Goal: Transaction & Acquisition: Book appointment/travel/reservation

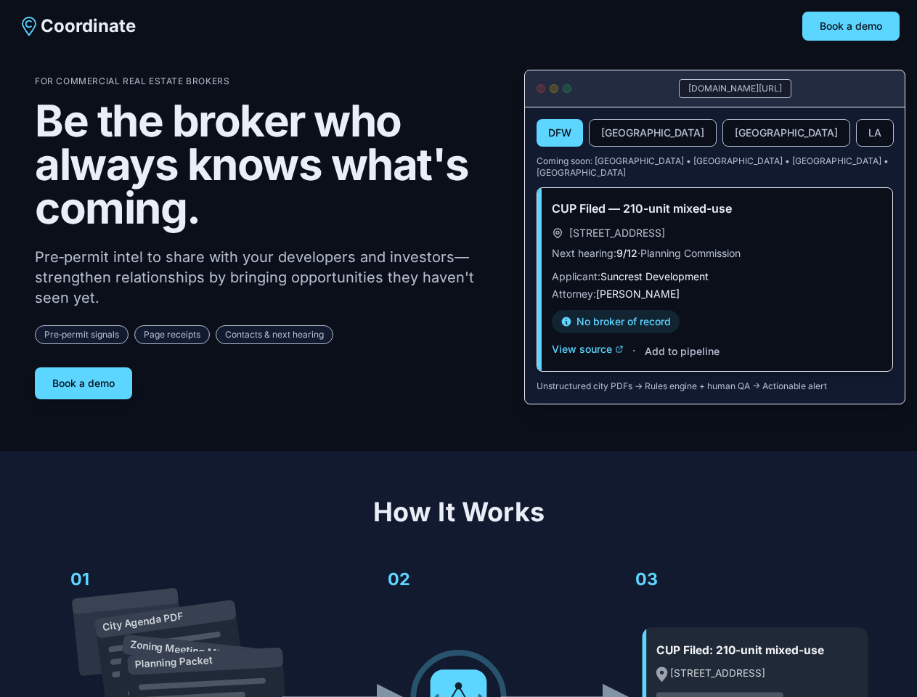
click at [458, 349] on div "For Commercial Real Estate Brokers Be the broker who always knows what's coming…" at bounding box center [268, 238] width 466 height 324
click at [851, 26] on button "Book a demo" at bounding box center [850, 26] width 97 height 29
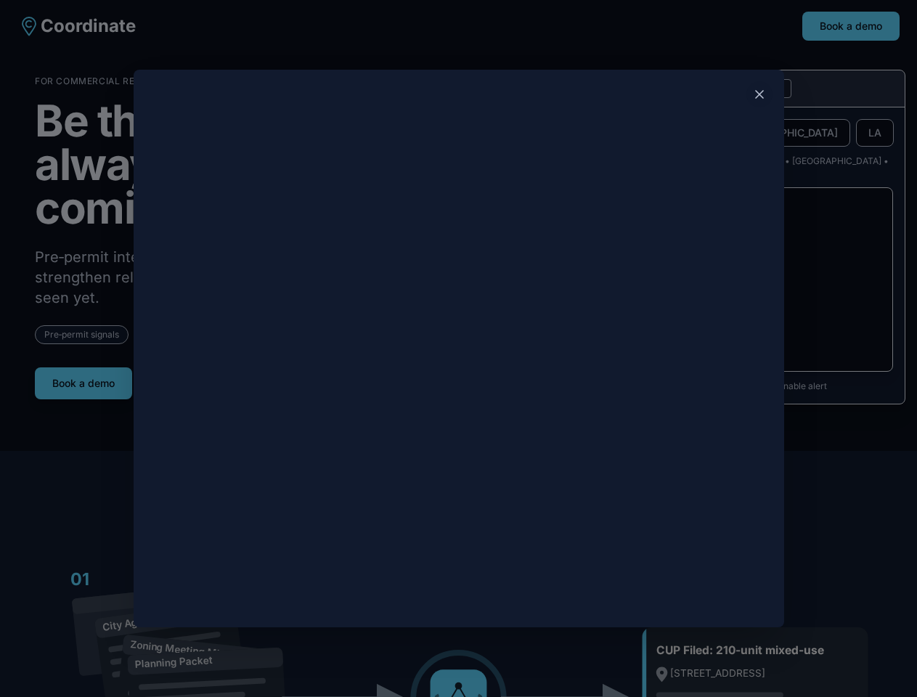
click at [84, 378] on div at bounding box center [458, 348] width 917 height 697
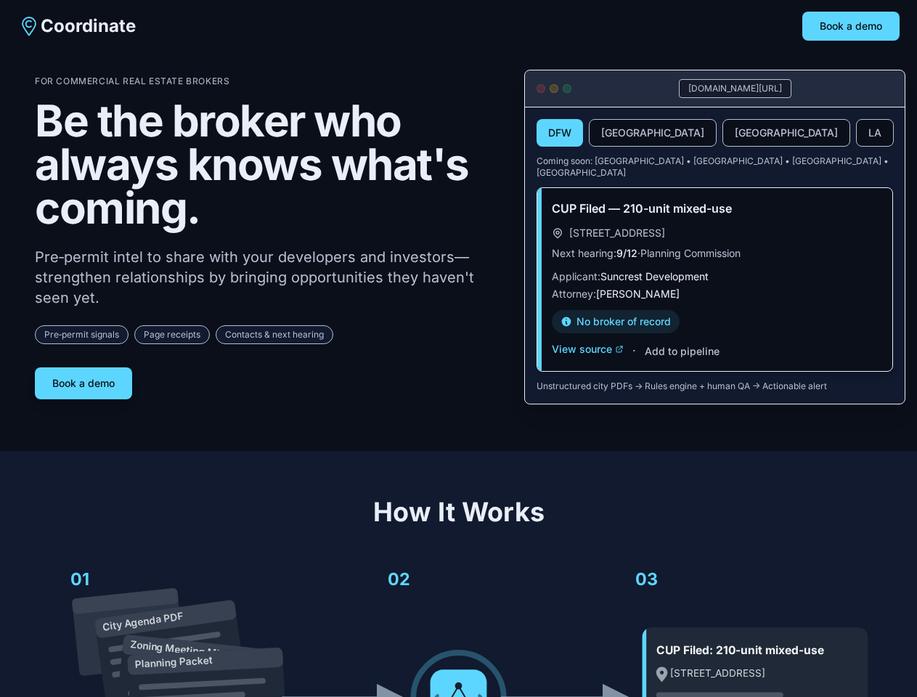
click at [560, 134] on button "DFW" at bounding box center [560, 133] width 46 height 28
click at [618, 134] on button "[GEOGRAPHIC_DATA]" at bounding box center [653, 133] width 128 height 28
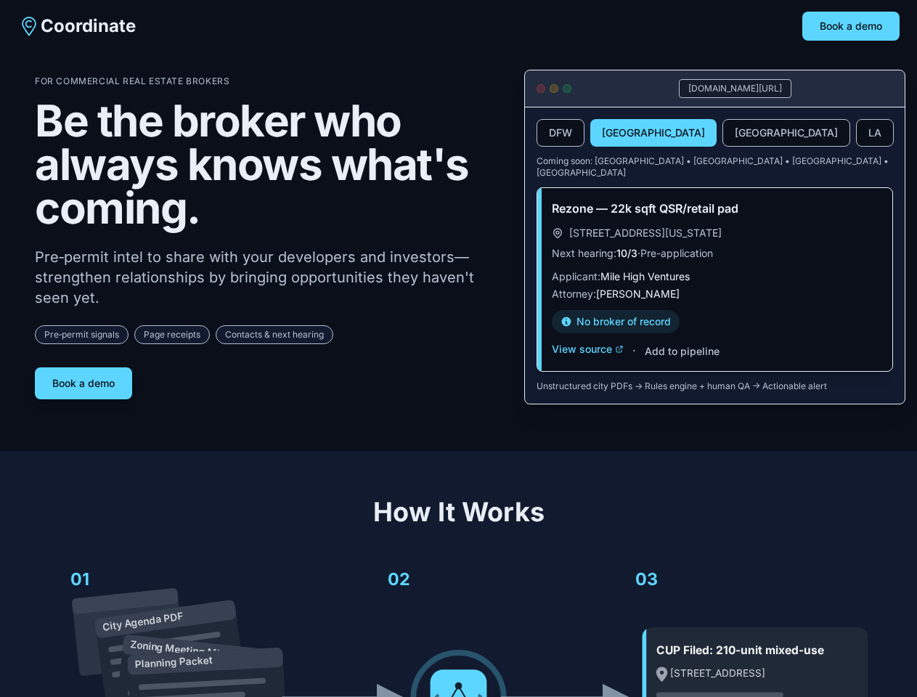
click at [722, 134] on button "[GEOGRAPHIC_DATA]" at bounding box center [786, 133] width 128 height 28
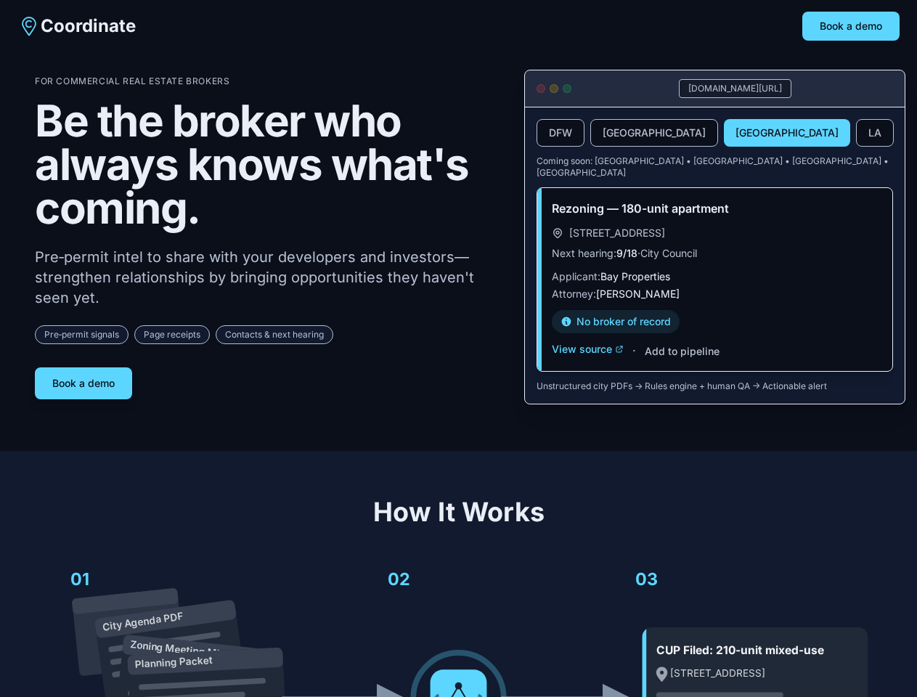
click at [856, 134] on button "LA" at bounding box center [875, 133] width 38 height 28
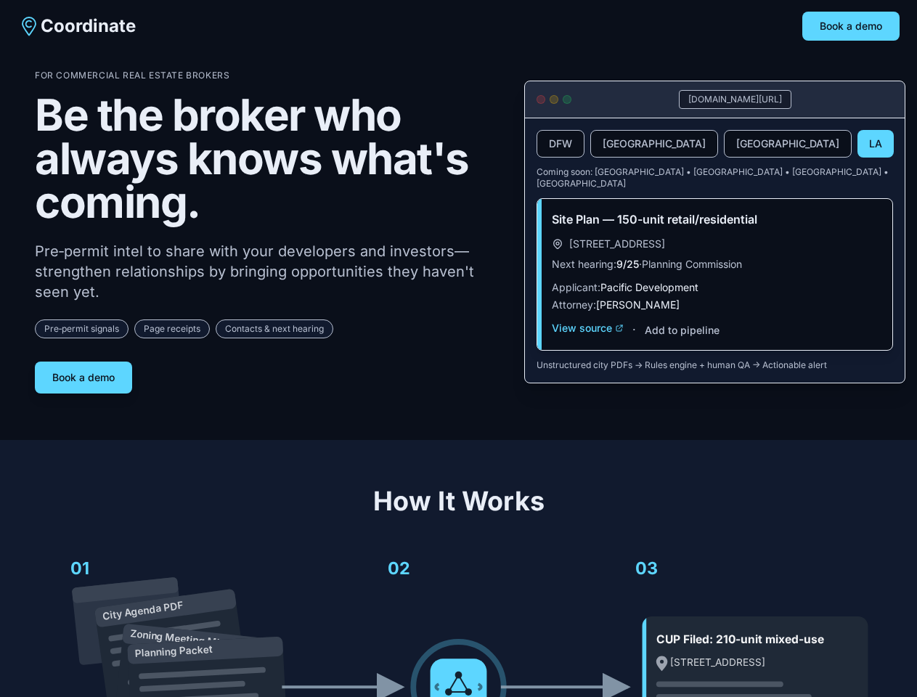
click at [587, 338] on div "Site Plan — 150-unit retail/residential [STREET_ADDRESS] Next hearing: 9/25 · P…" at bounding box center [714, 274] width 355 height 151
click at [681, 341] on div "Site Plan — 150-unit retail/residential [STREET_ADDRESS] Next hearing: 9/25 · P…" at bounding box center [714, 274] width 355 height 151
